Goal: Check status: Check status

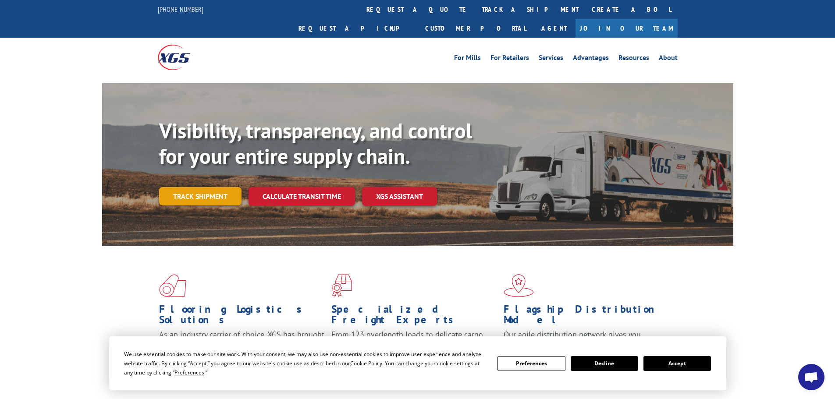
click at [194, 187] on link "Track shipment" at bounding box center [200, 196] width 82 height 18
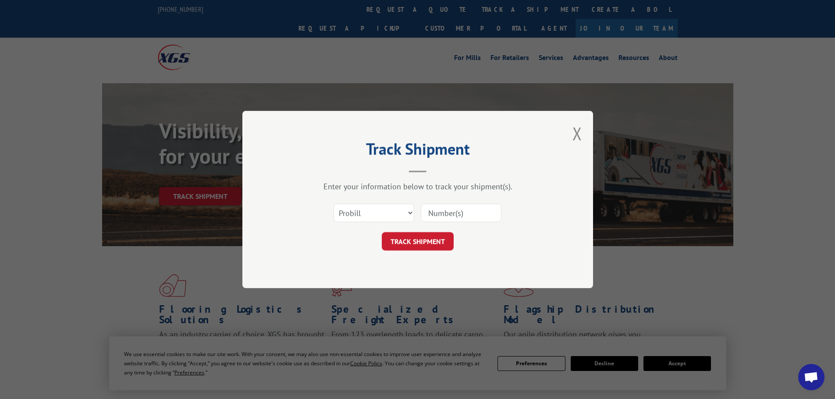
click at [452, 205] on input at bounding box center [461, 213] width 81 height 18
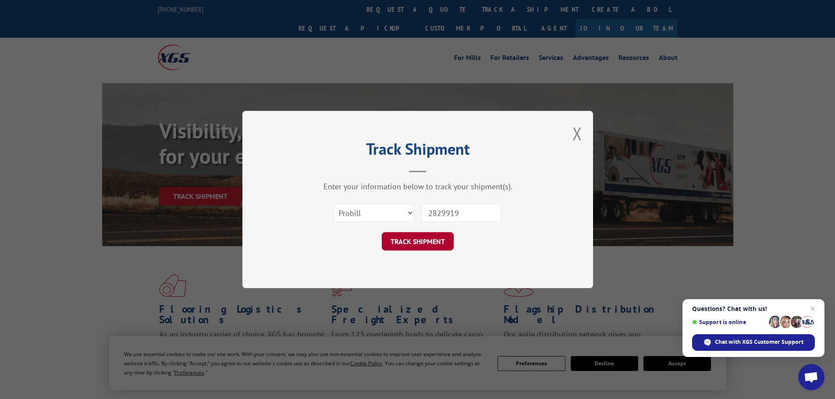
type input "2829919"
click at [403, 246] on button "TRACK SHIPMENT" at bounding box center [418, 241] width 72 height 18
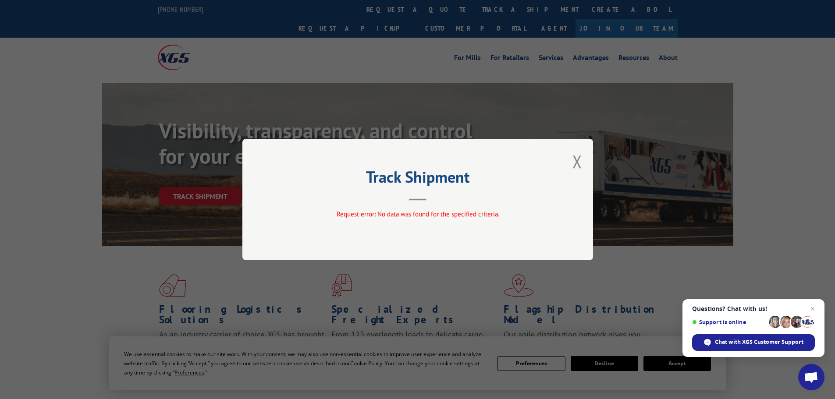
click at [572, 165] on div "Track Shipment Request error: No data was found for the specified criteria." at bounding box center [417, 199] width 350 height 121
click at [577, 162] on button "Close modal" at bounding box center [577, 161] width 10 height 23
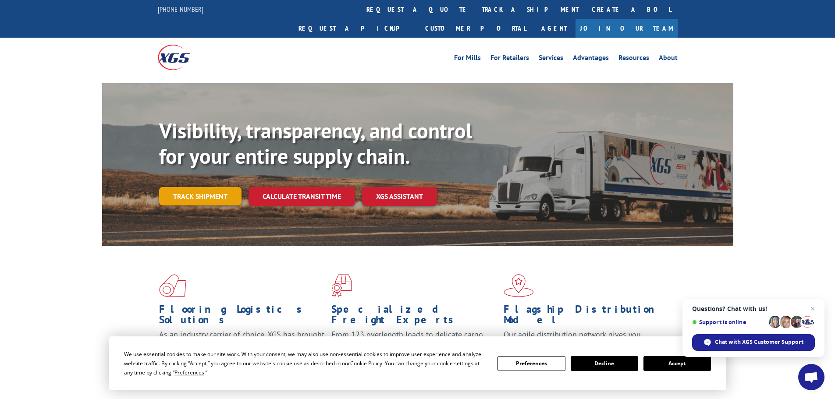
click at [178, 187] on link "Track shipment" at bounding box center [200, 196] width 82 height 18
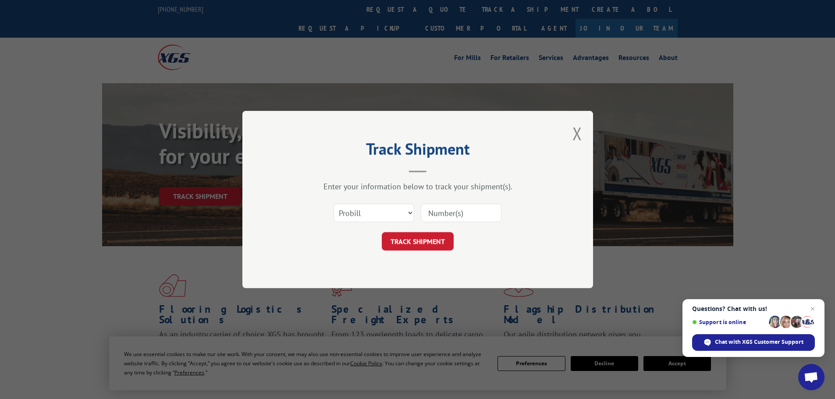
click at [439, 212] on input at bounding box center [461, 213] width 81 height 18
type input "2829919"
click at [411, 248] on button "TRACK SHIPMENT" at bounding box center [418, 241] width 72 height 18
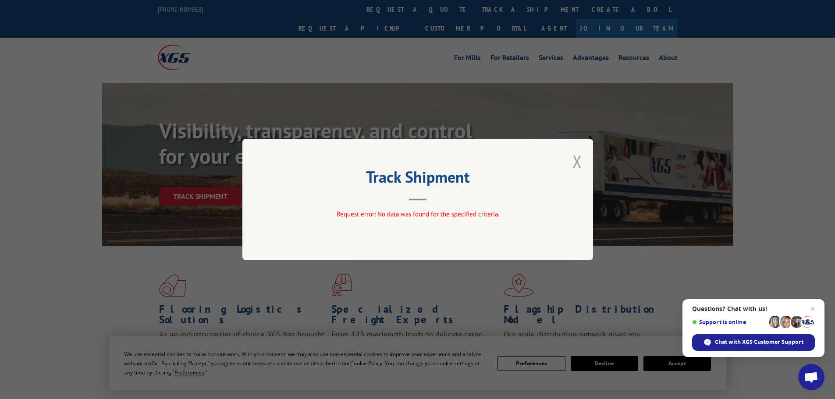
click at [573, 156] on button "Close modal" at bounding box center [577, 161] width 10 height 23
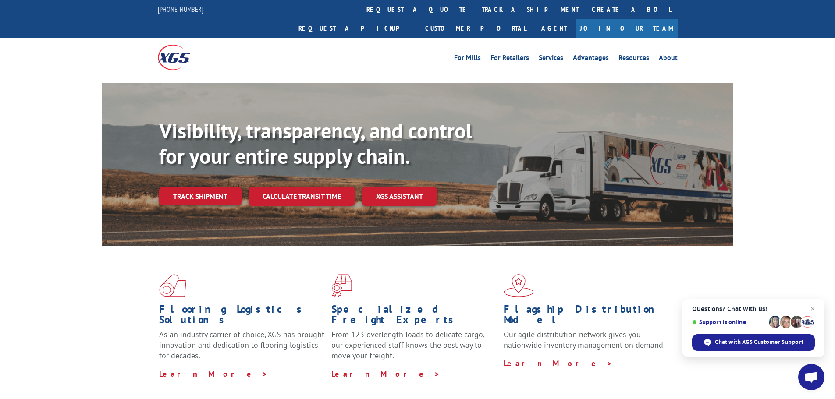
drag, startPoint x: 191, startPoint y: 174, endPoint x: 180, endPoint y: 181, distance: 12.4
click at [191, 187] on link "Track shipment" at bounding box center [200, 196] width 82 height 18
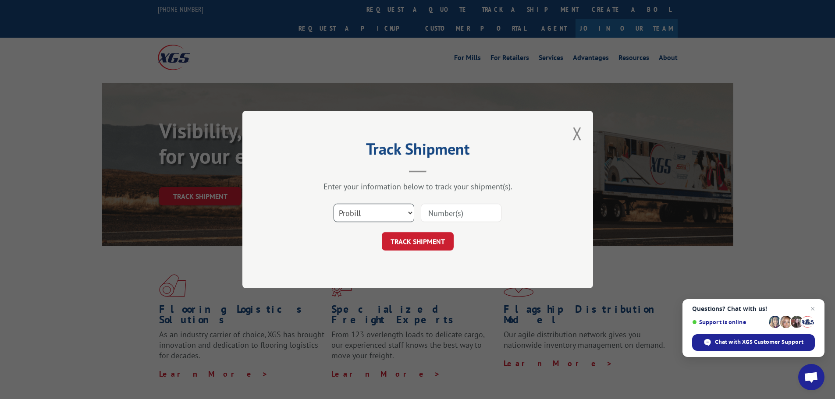
click at [410, 210] on select "Select category... Probill BOL PO" at bounding box center [373, 213] width 81 height 18
select select "bol"
click at [333, 204] on select "Select category... Probill BOL PO" at bounding box center [373, 213] width 81 height 18
click at [452, 216] on input at bounding box center [461, 213] width 81 height 18
type input "2829919"
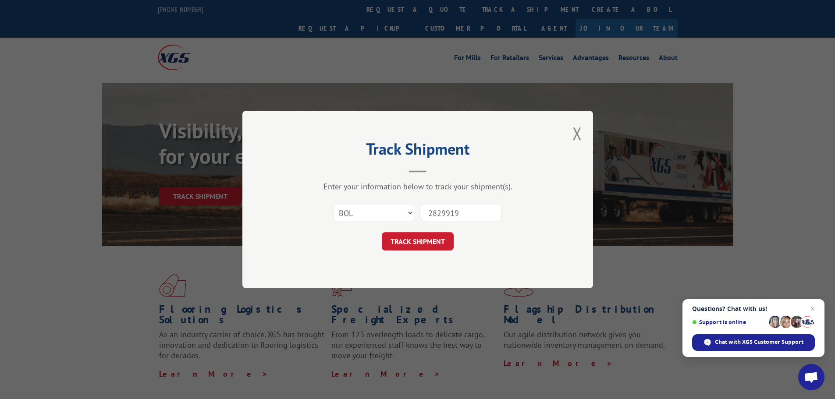
click button "TRACK SHIPMENT" at bounding box center [418, 241] width 72 height 18
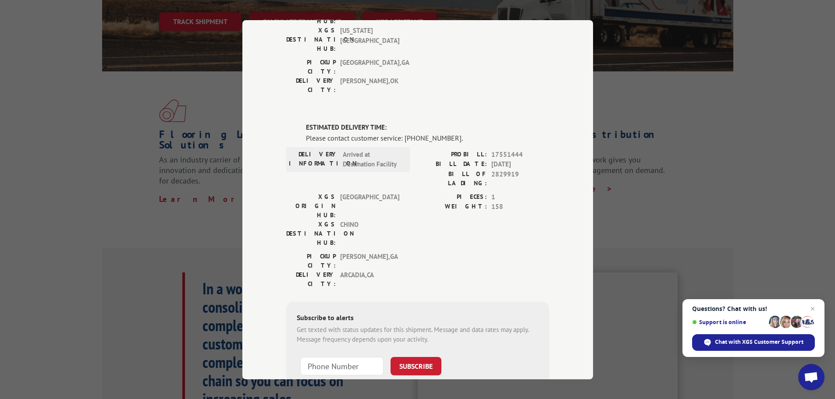
scroll to position [175, 0]
